Goal: Book appointment/travel/reservation

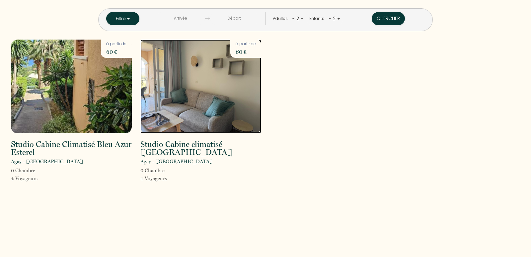
click at [203, 76] on img at bounding box center [200, 87] width 121 height 94
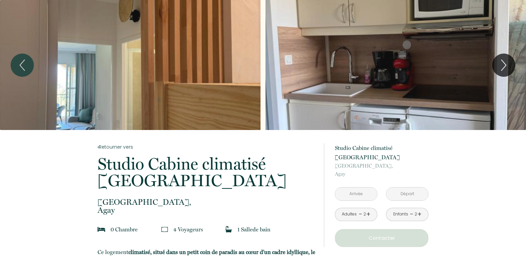
click at [356, 187] on input "text" at bounding box center [356, 193] width 42 height 13
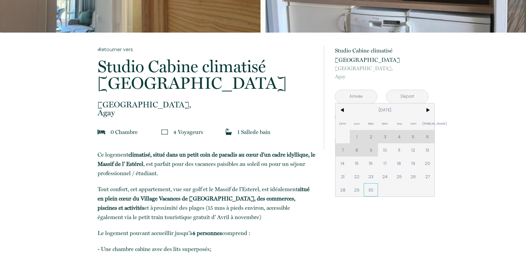
scroll to position [100, 0]
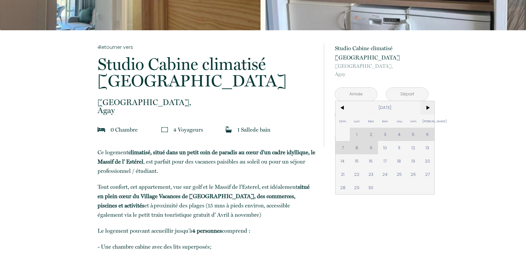
click at [428, 101] on span ">" at bounding box center [428, 107] width 14 height 13
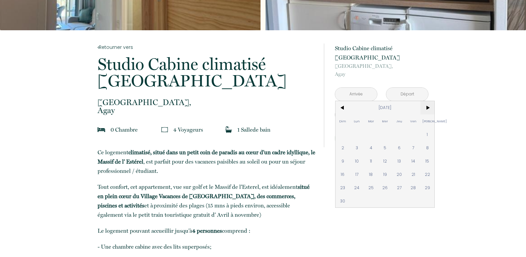
click at [428, 101] on span ">" at bounding box center [428, 107] width 14 height 13
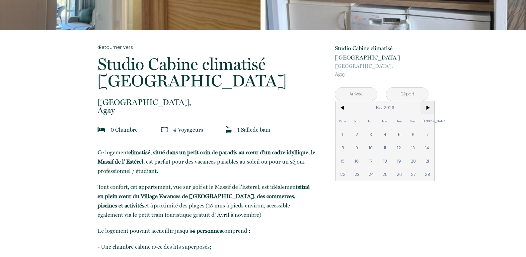
click at [428, 101] on span ">" at bounding box center [428, 107] width 14 height 13
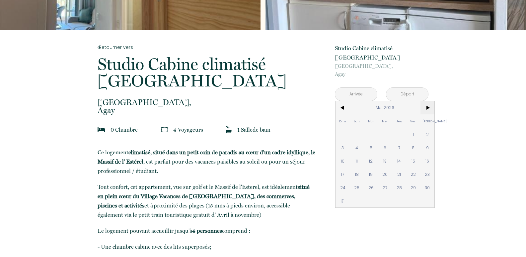
click at [428, 101] on span ">" at bounding box center [428, 107] width 14 height 13
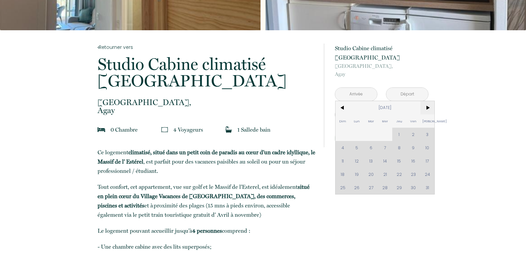
click at [428, 101] on span ">" at bounding box center [428, 107] width 14 height 13
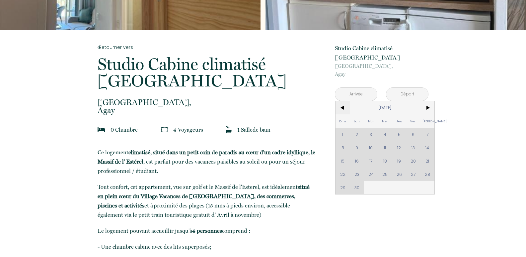
click at [343, 101] on span "<" at bounding box center [343, 107] width 14 height 13
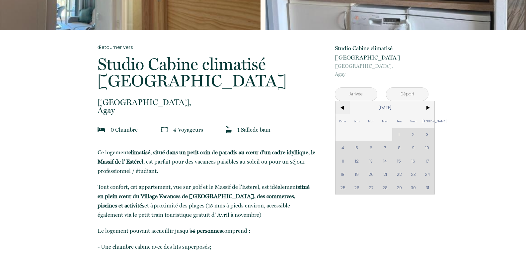
click at [343, 101] on span "<" at bounding box center [343, 107] width 14 height 13
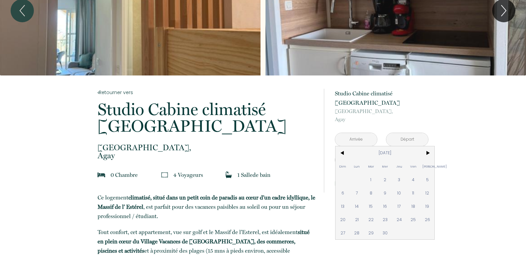
scroll to position [0, 0]
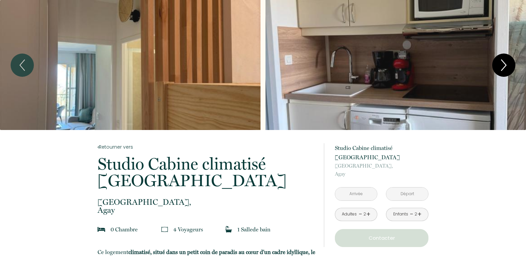
click at [506, 63] on icon "Next" at bounding box center [504, 65] width 14 height 20
